Goal: Information Seeking & Learning: Learn about a topic

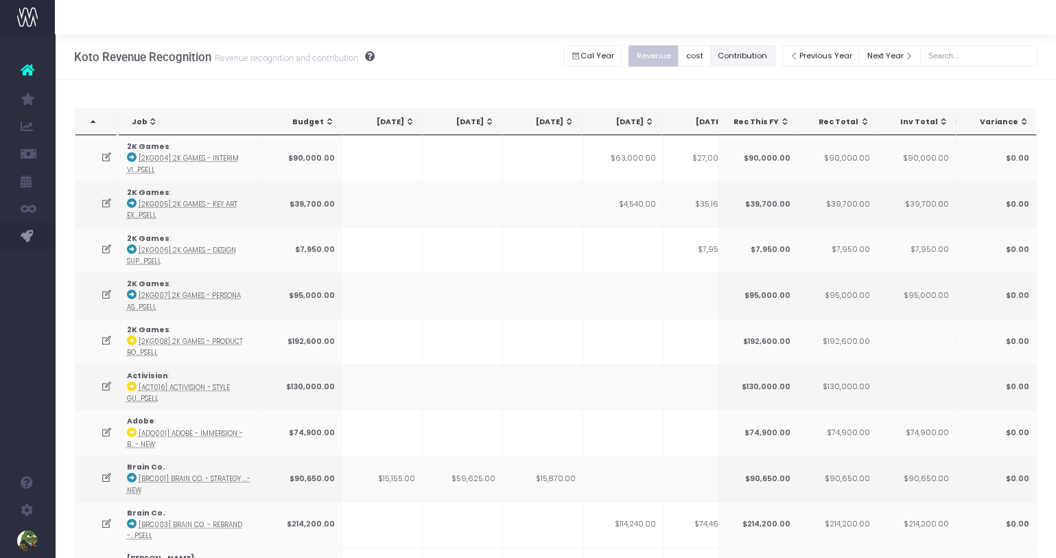
click at [772, 50] on button "Contribution" at bounding box center [742, 55] width 65 height 21
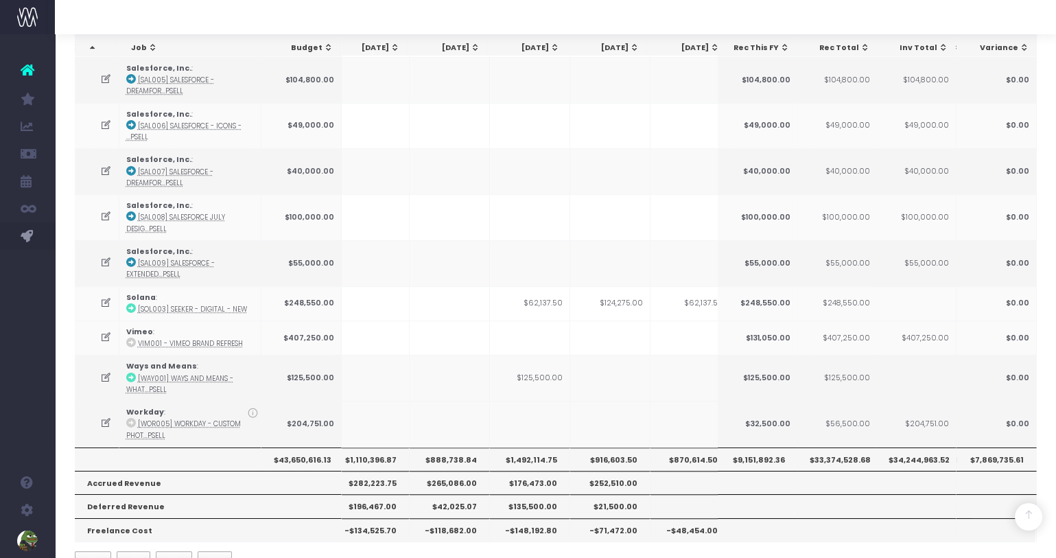
scroll to position [0, 313]
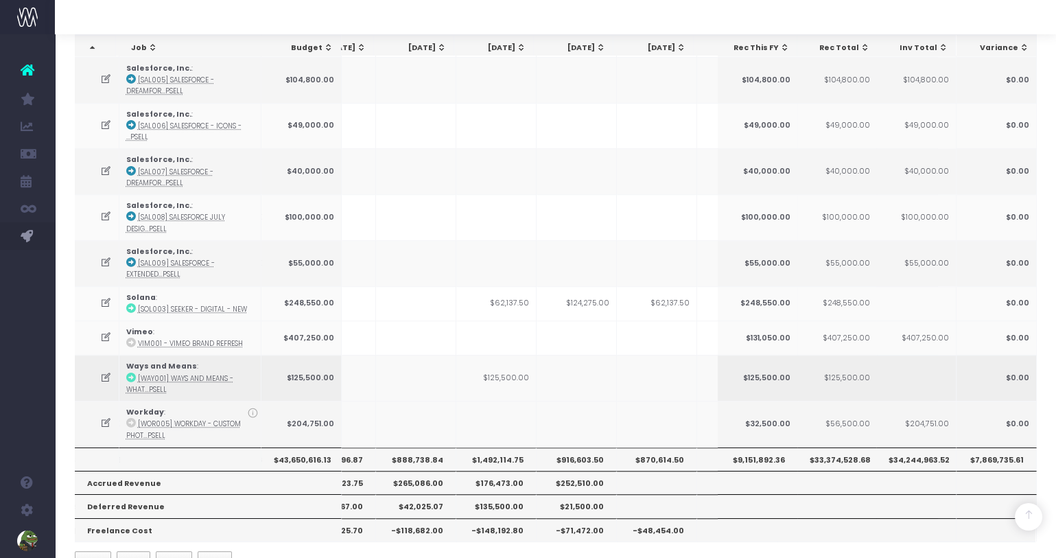
click at [497, 355] on td "$125,500.00" at bounding box center [496, 378] width 80 height 46
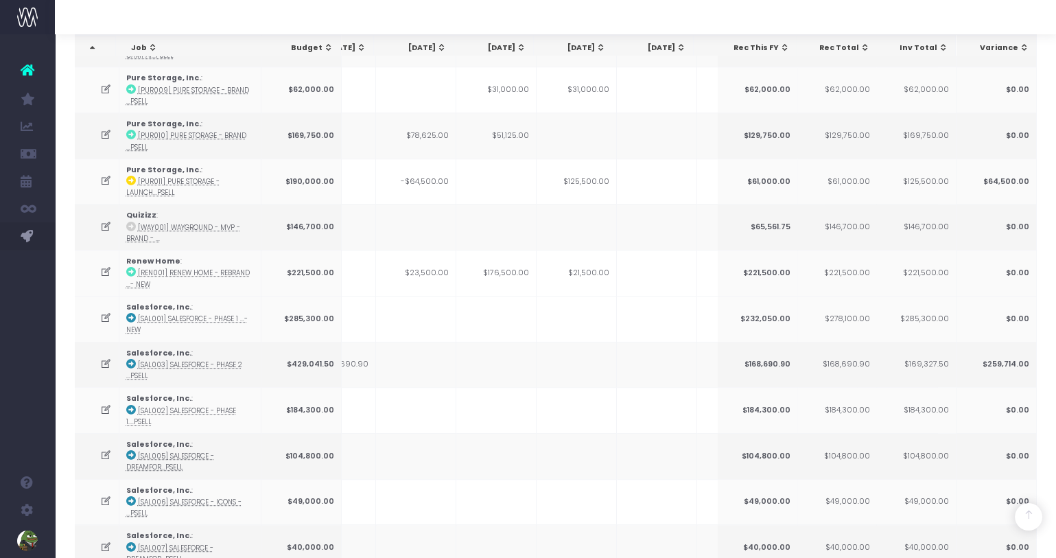
scroll to position [1782, 0]
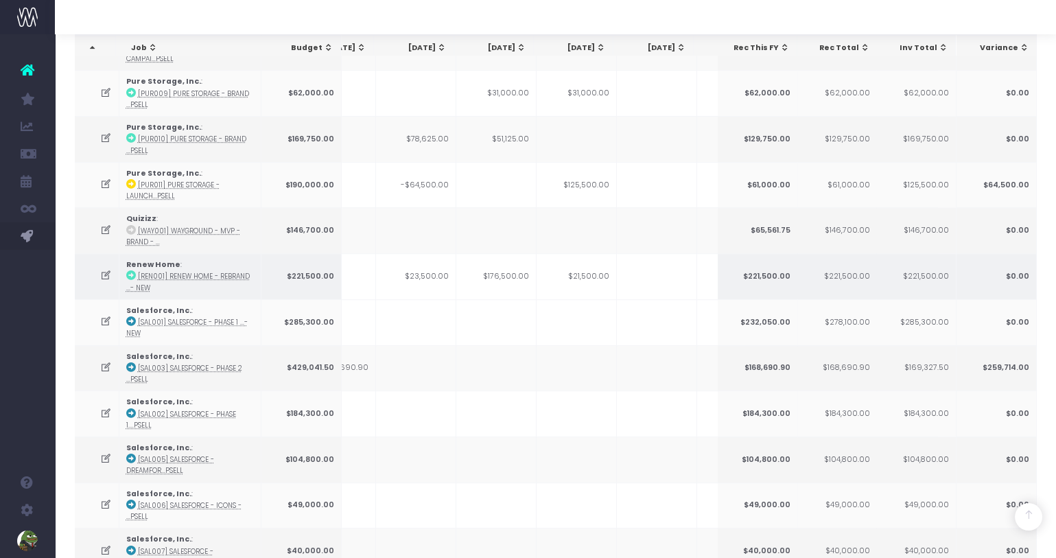
click at [492, 253] on td "$176,500.00" at bounding box center [496, 276] width 80 height 46
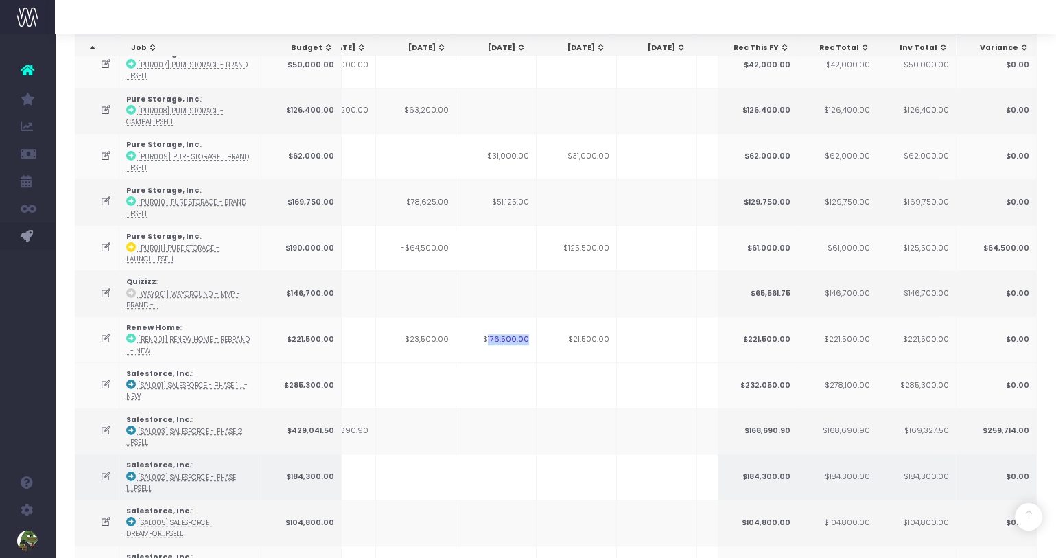
scroll to position [1716, 0]
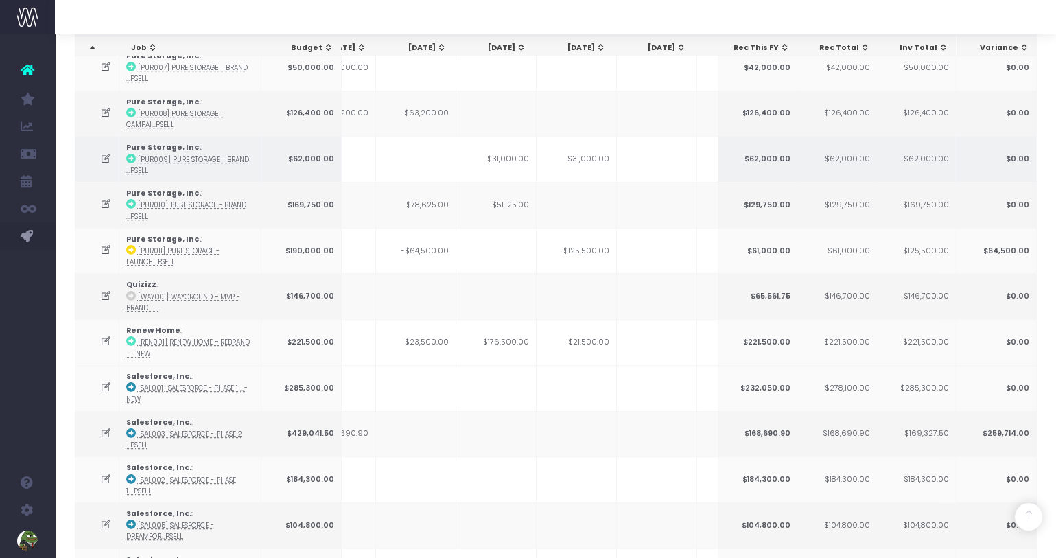
click at [506, 136] on td "$31,000.00" at bounding box center [496, 159] width 80 height 46
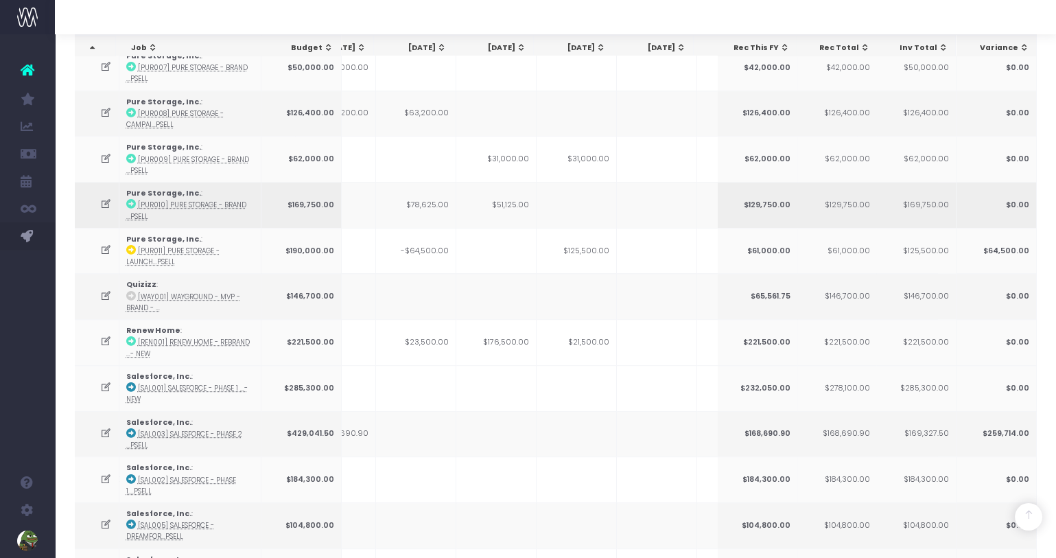
click at [504, 189] on td "$51,125.00" at bounding box center [496, 205] width 80 height 46
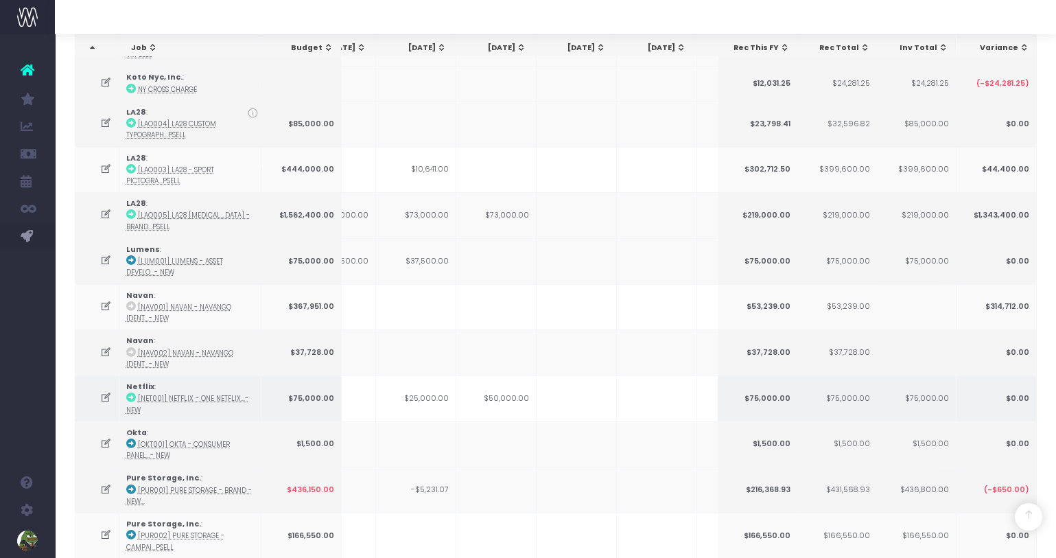
scroll to position [1010, 0]
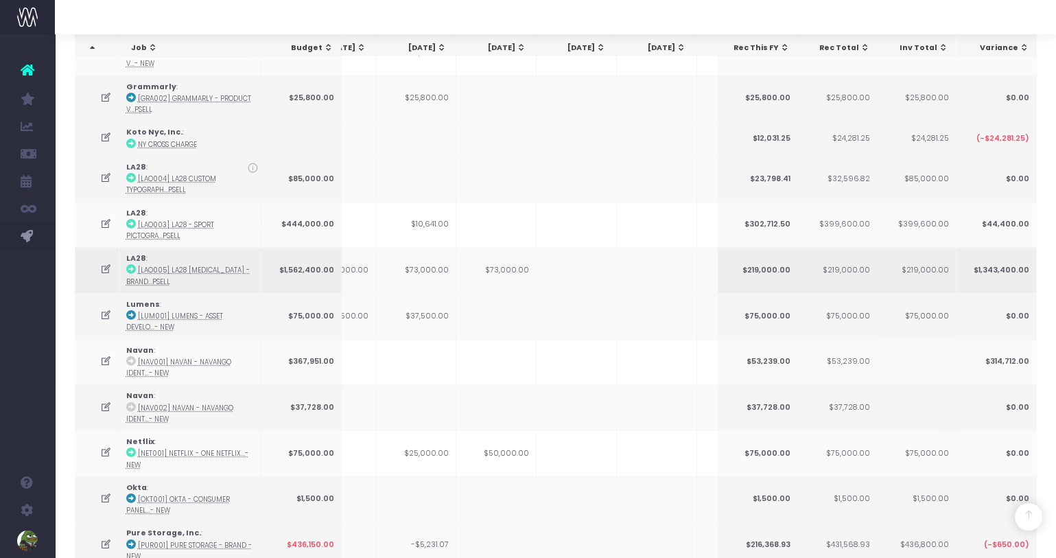
click at [502, 255] on td "$73,000.00" at bounding box center [496, 270] width 80 height 46
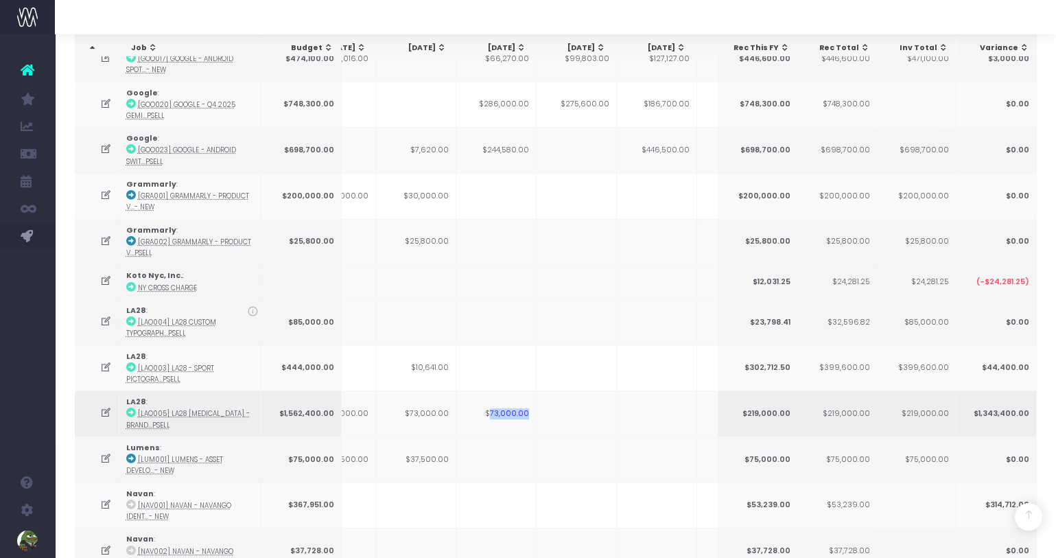
scroll to position [845, 0]
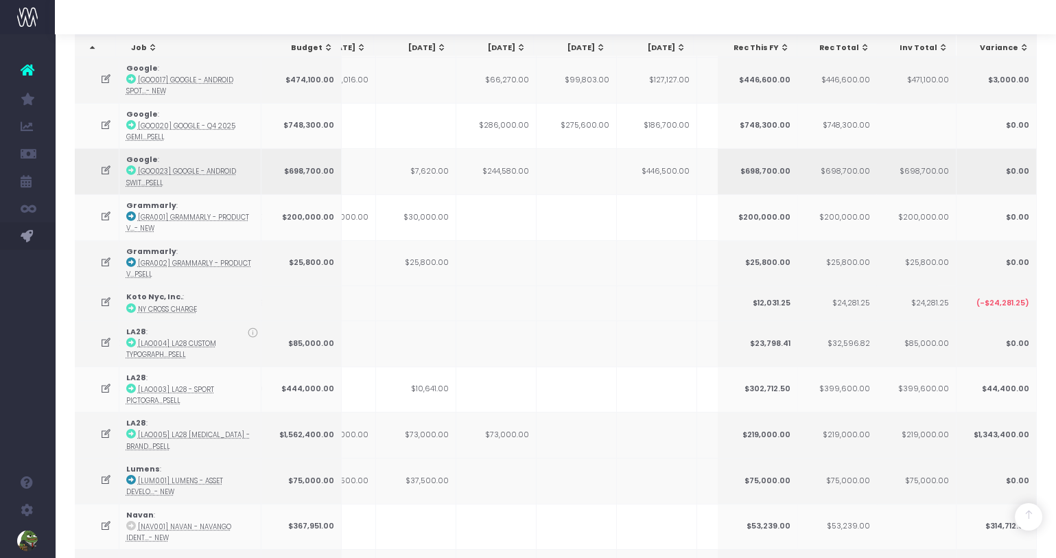
click at [501, 150] on td "$244,580.00" at bounding box center [496, 171] width 80 height 46
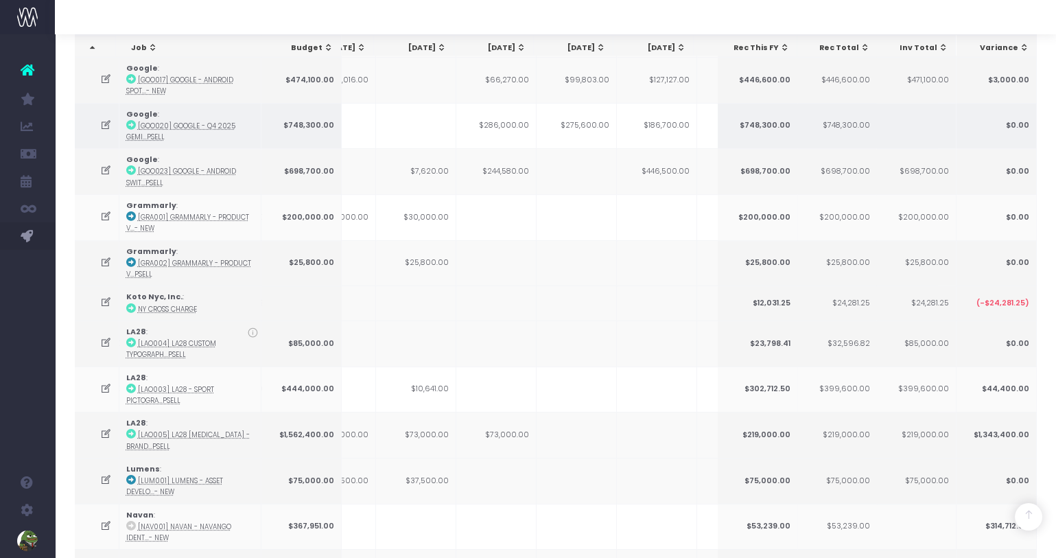
click at [502, 115] on td "$286,000.00" at bounding box center [496, 126] width 80 height 46
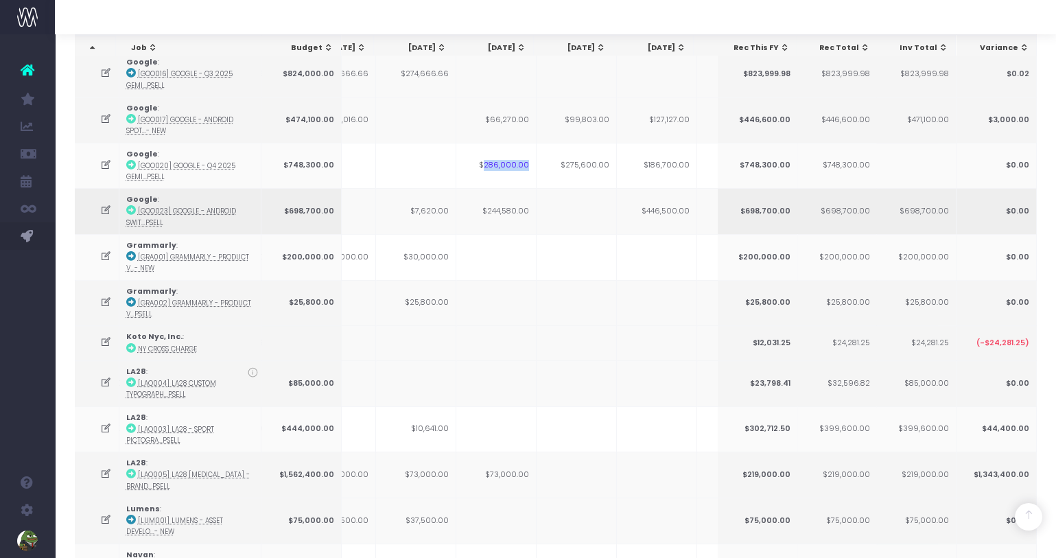
scroll to position [803, 0]
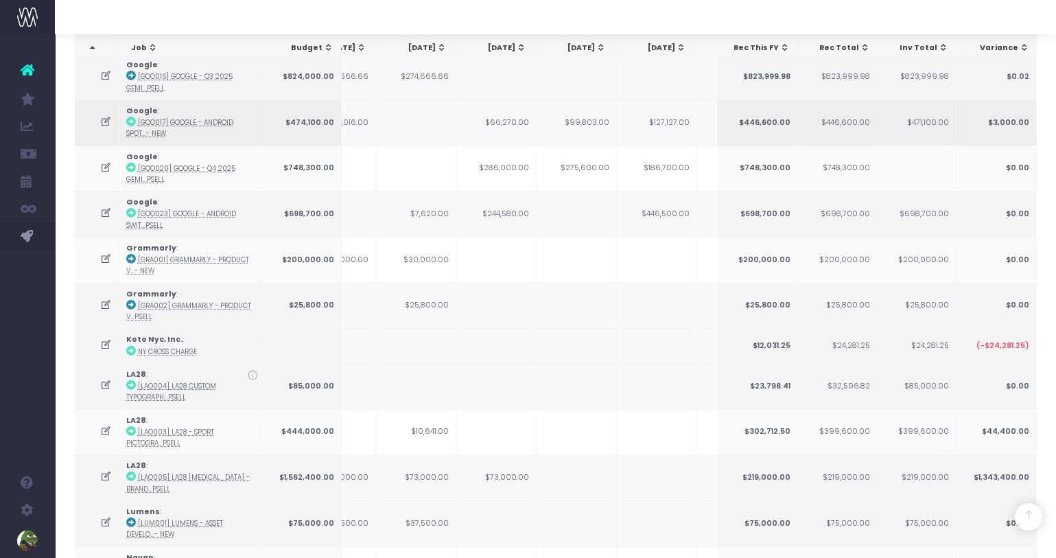
click at [507, 108] on td "$66,270.00" at bounding box center [496, 122] width 80 height 46
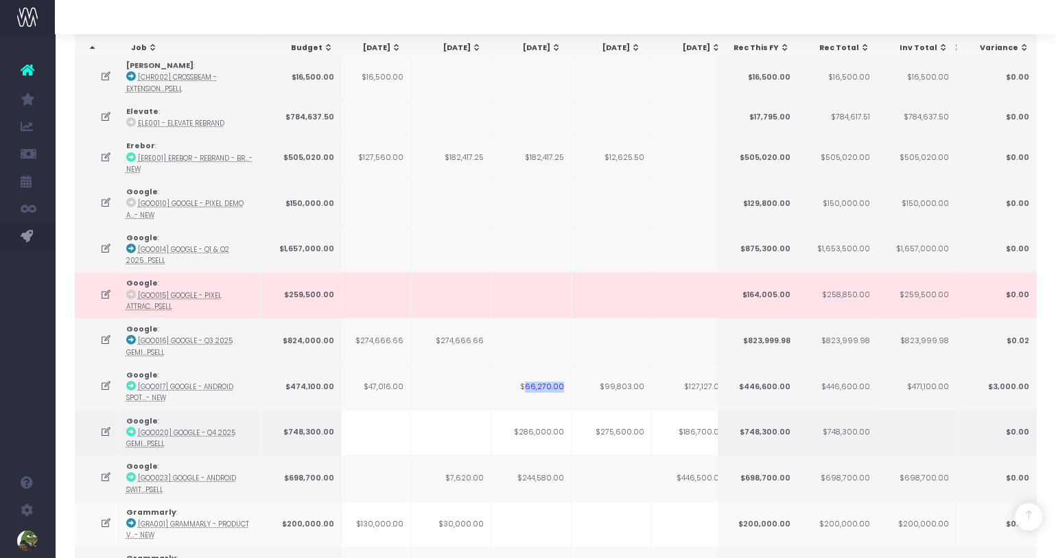
scroll to position [386, 0]
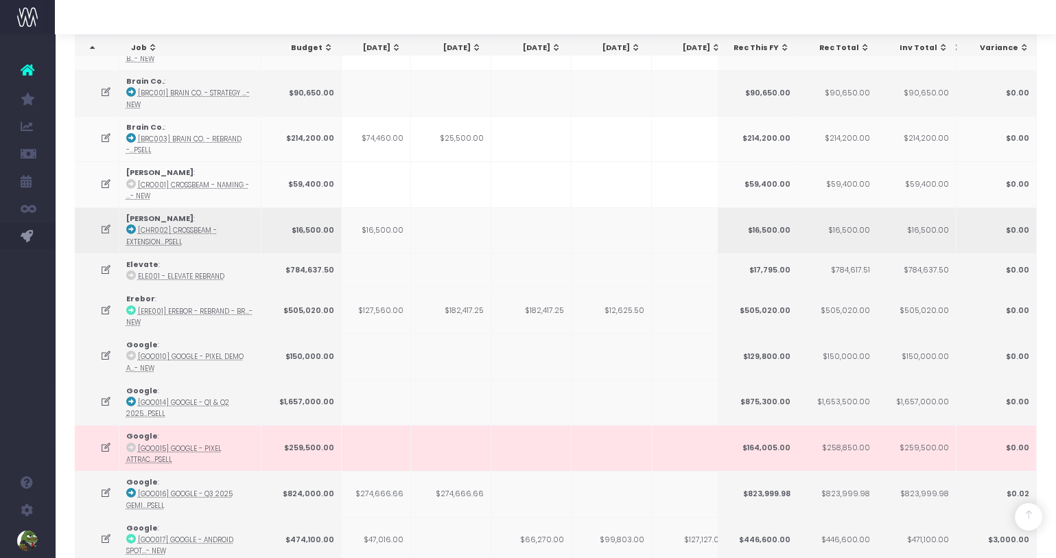
click at [566, 235] on td at bounding box center [531, 230] width 80 height 46
click at [543, 300] on td "$182,417.25" at bounding box center [531, 310] width 80 height 46
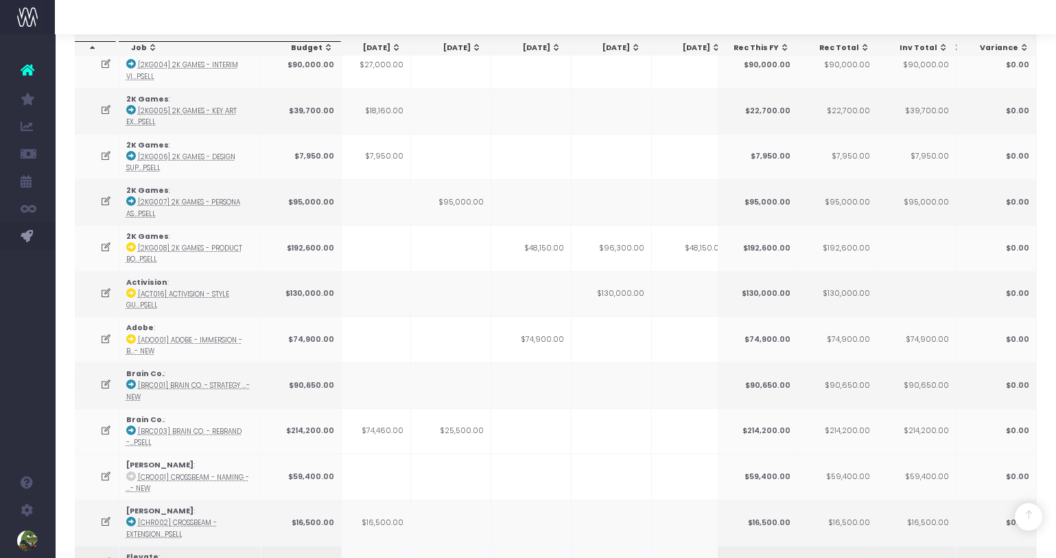
scroll to position [60, 0]
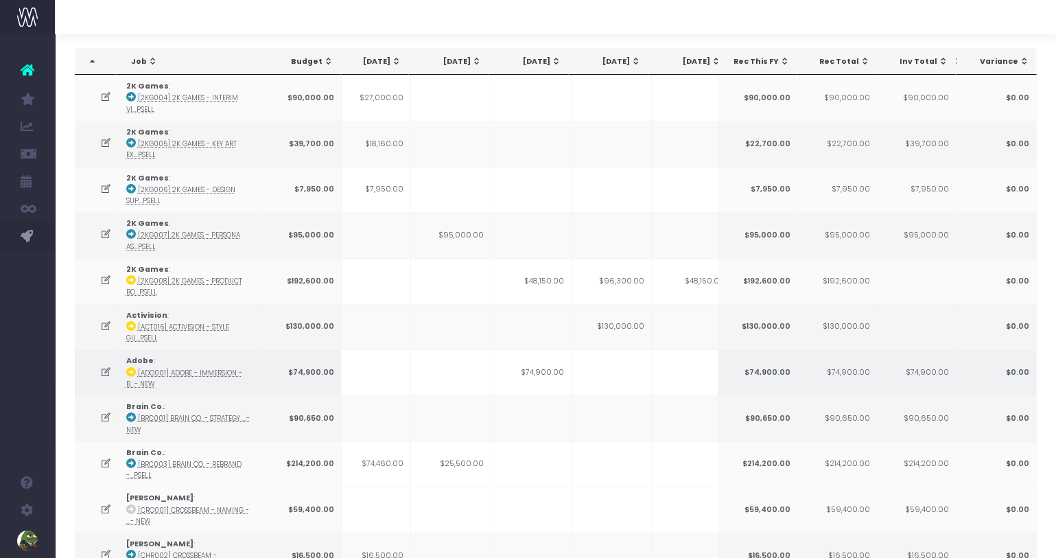
click at [545, 369] on td "$74,900.00" at bounding box center [531, 372] width 80 height 46
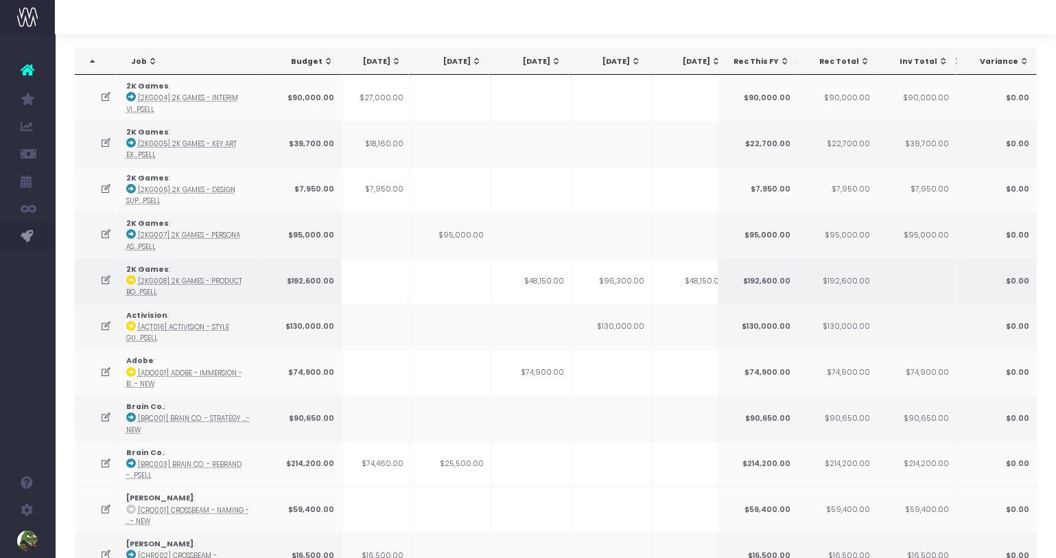
click at [549, 283] on td "$48,150.00" at bounding box center [531, 281] width 80 height 46
click at [550, 278] on td "$48,150.00" at bounding box center [531, 281] width 80 height 46
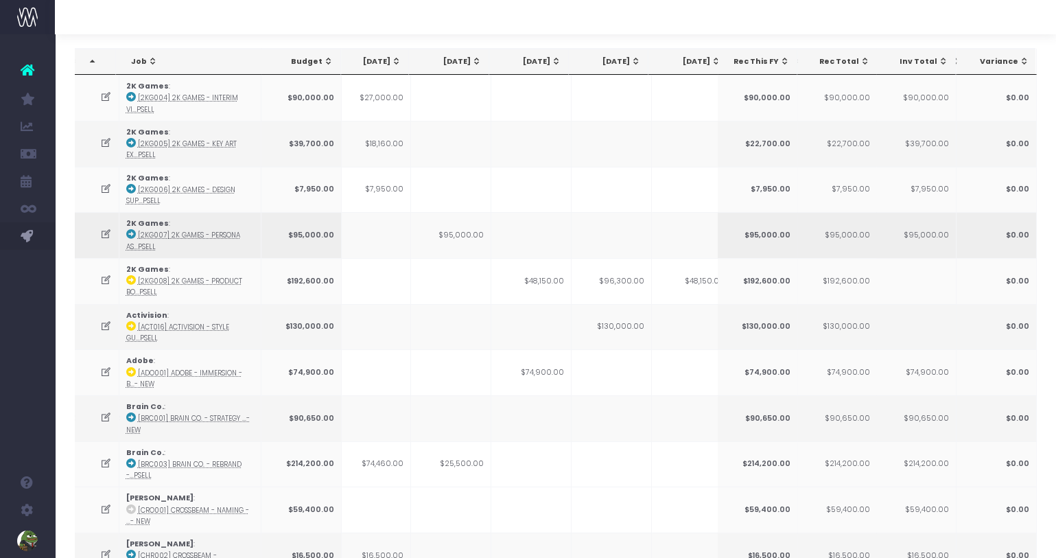
click at [448, 228] on td "$95,000.00" at bounding box center [451, 235] width 80 height 46
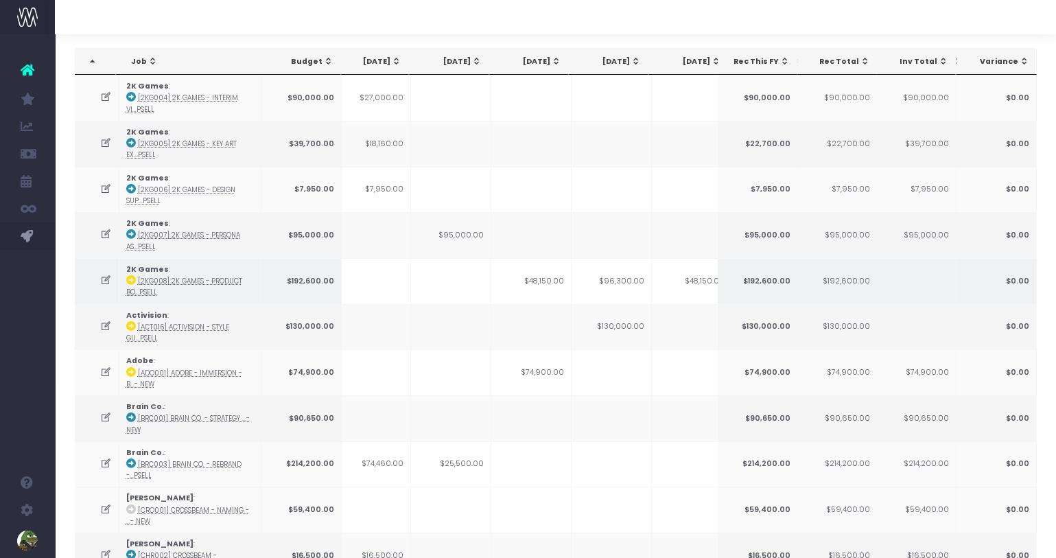
click at [536, 285] on td "$48,150.00" at bounding box center [531, 281] width 80 height 46
click at [539, 276] on td "$48,150.00" at bounding box center [531, 281] width 80 height 46
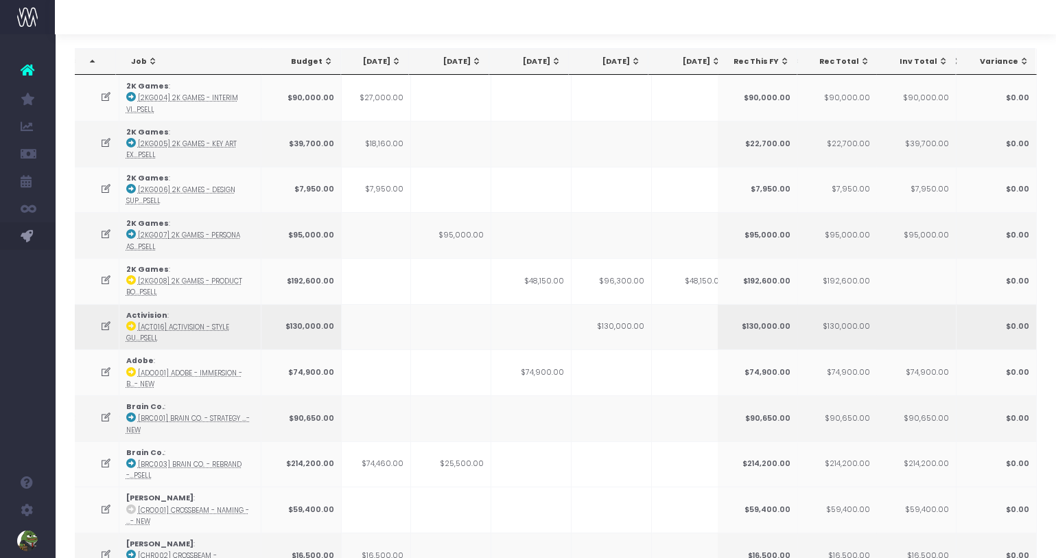
click at [537, 324] on td at bounding box center [531, 327] width 80 height 46
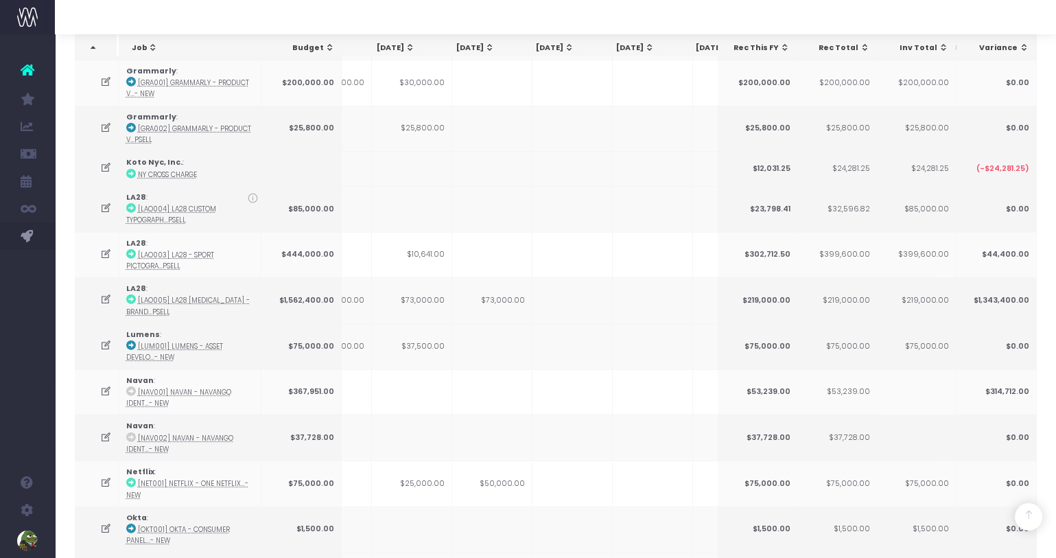
scroll to position [0, 372]
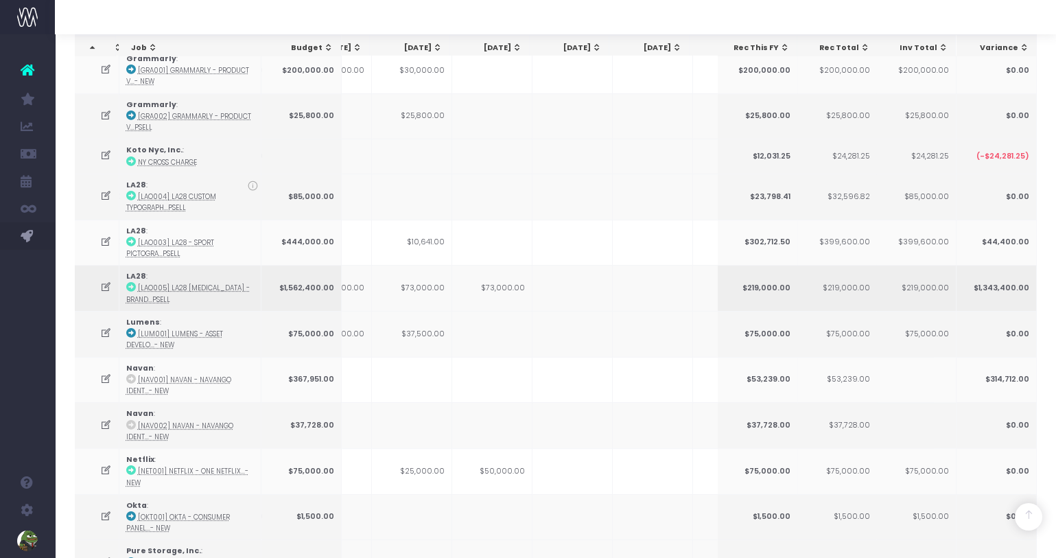
click at [500, 268] on td "$73,000.00" at bounding box center [492, 288] width 80 height 46
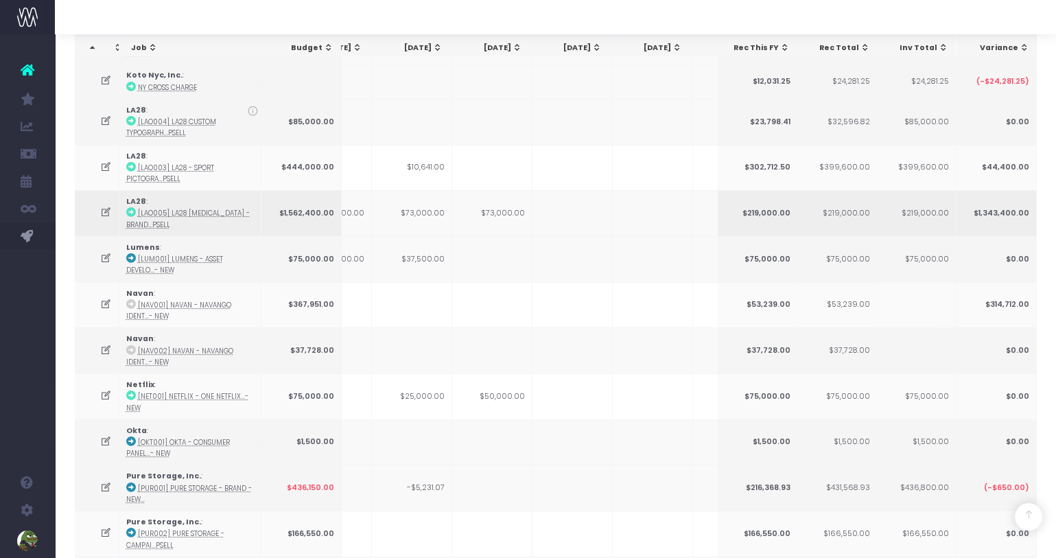
scroll to position [1067, 0]
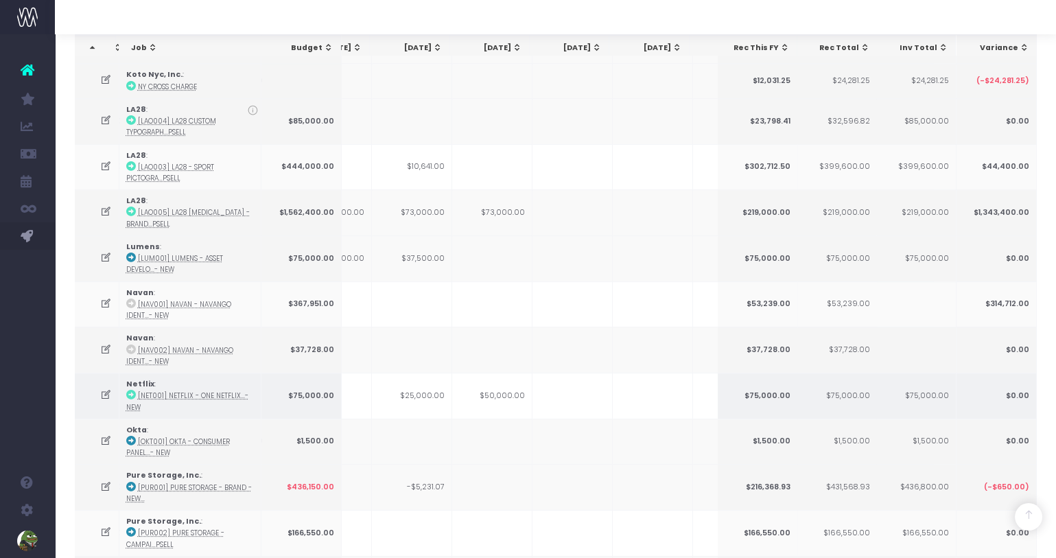
click at [491, 373] on td "$50,000.00" at bounding box center [492, 396] width 80 height 46
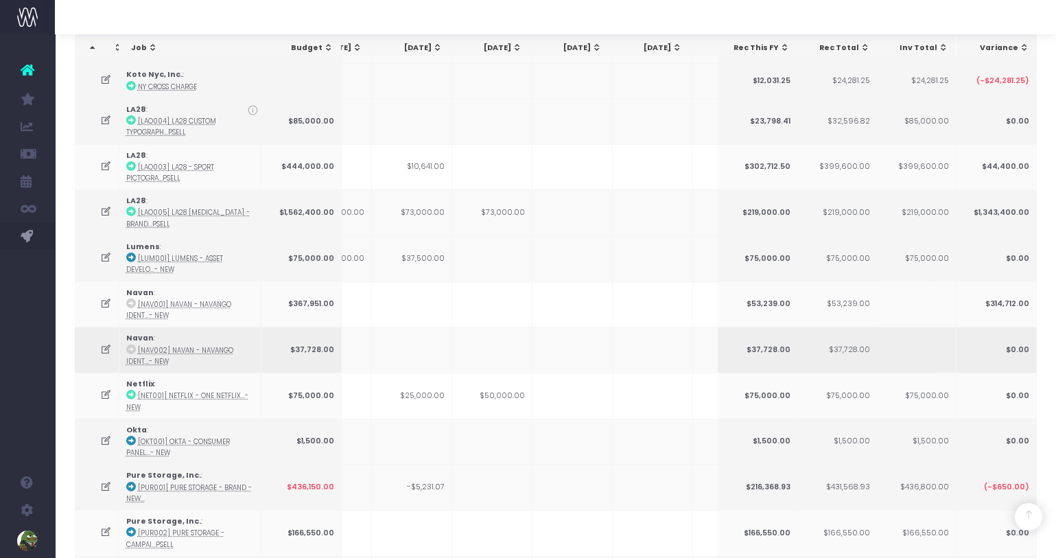
click at [493, 327] on td at bounding box center [492, 350] width 80 height 46
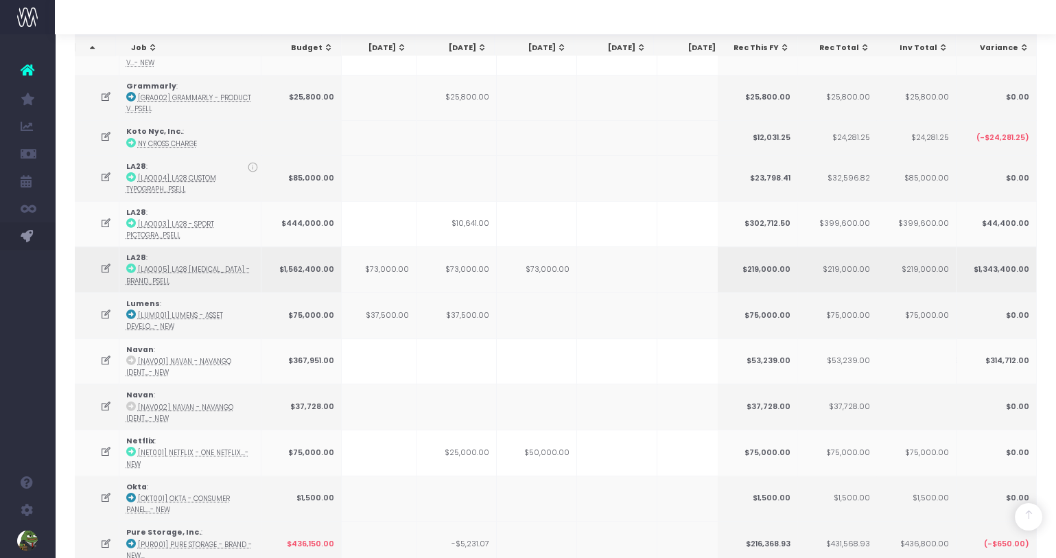
scroll to position [0, 325]
click at [556, 254] on td "$73,000.00" at bounding box center [539, 269] width 80 height 46
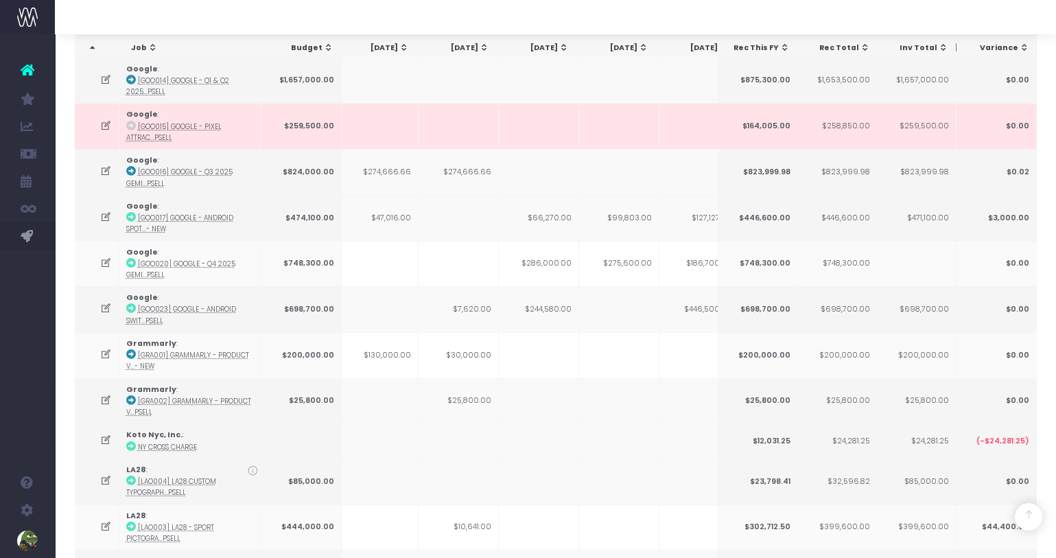
scroll to position [683, 0]
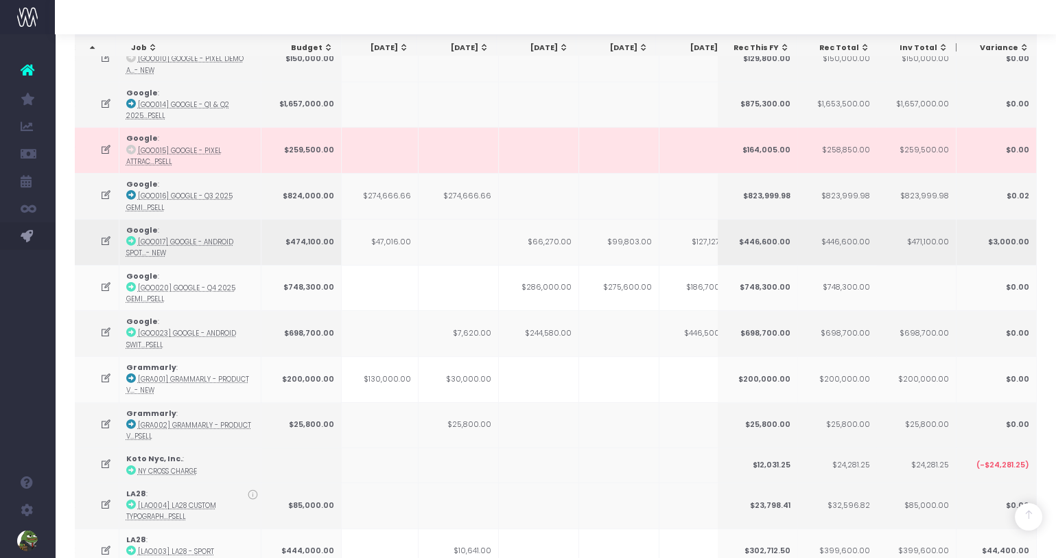
click at [551, 228] on td "$66,270.00" at bounding box center [539, 242] width 80 height 46
click at [471, 181] on td "$274,666.66" at bounding box center [458, 196] width 80 height 46
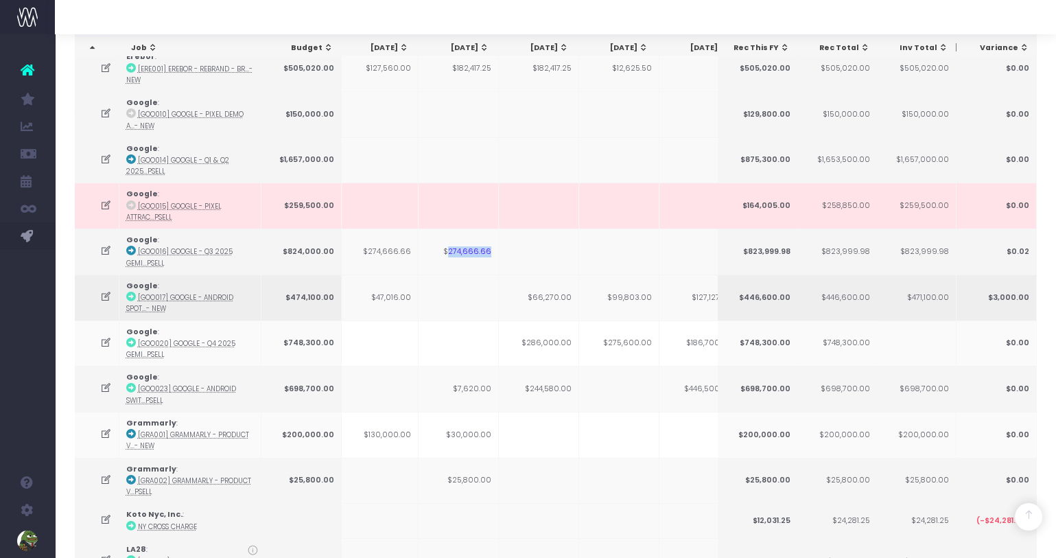
scroll to position [604, 0]
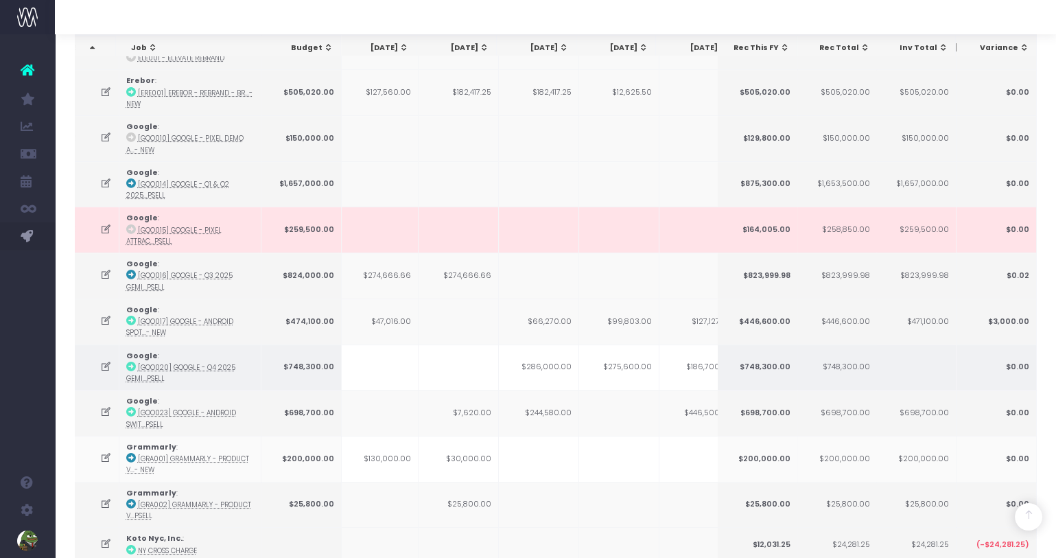
click at [554, 350] on td "$286,000.00" at bounding box center [539, 367] width 80 height 46
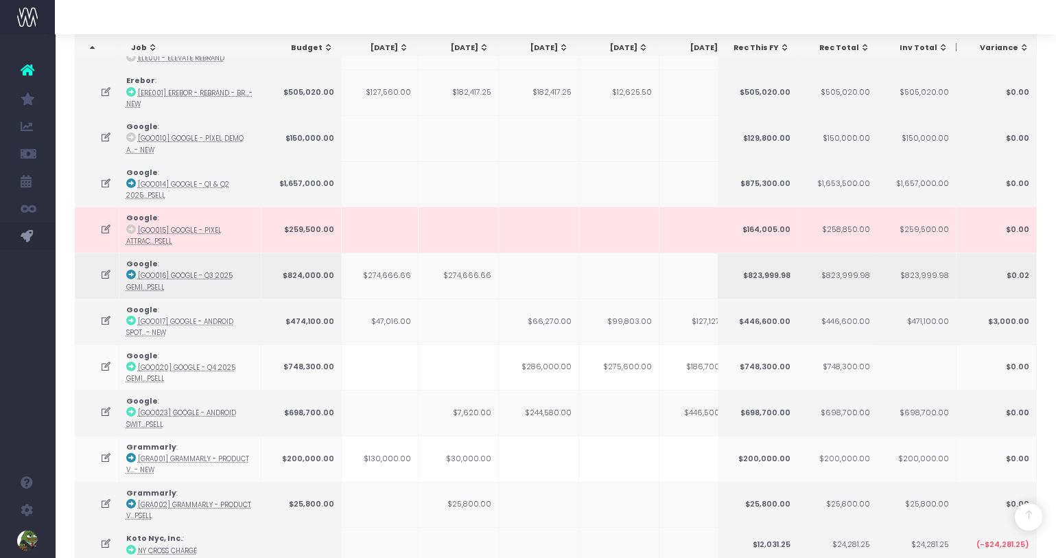
click at [458, 260] on td "$274,666.66" at bounding box center [458, 275] width 80 height 46
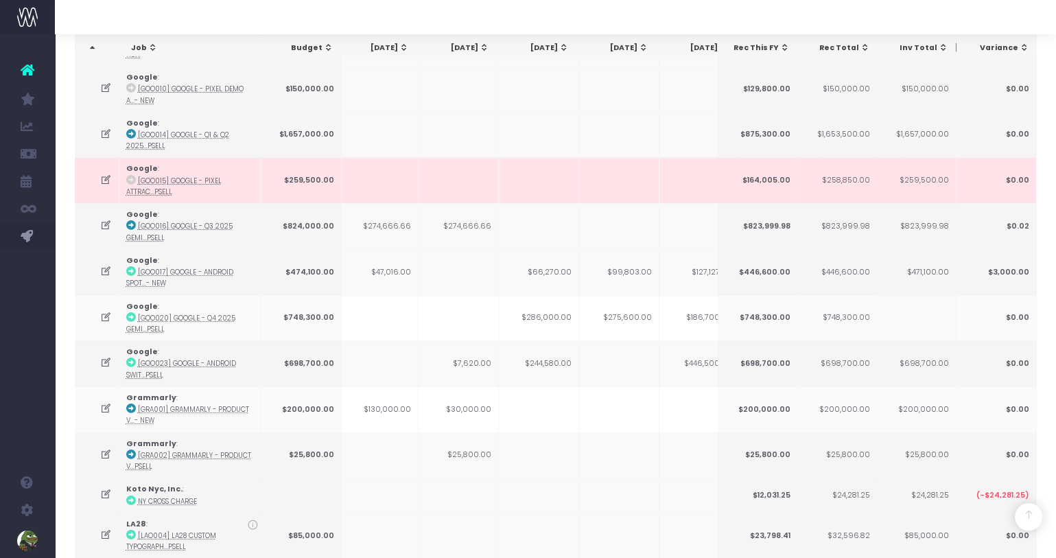
scroll to position [637, 0]
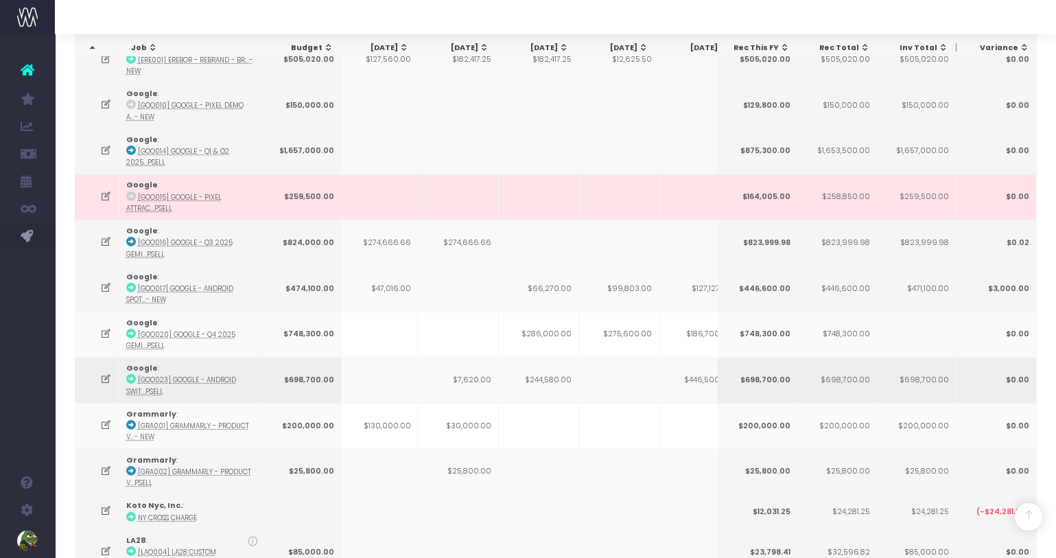
click at [544, 369] on td "$244,580.00" at bounding box center [539, 380] width 80 height 46
